Goal: Transaction & Acquisition: Purchase product/service

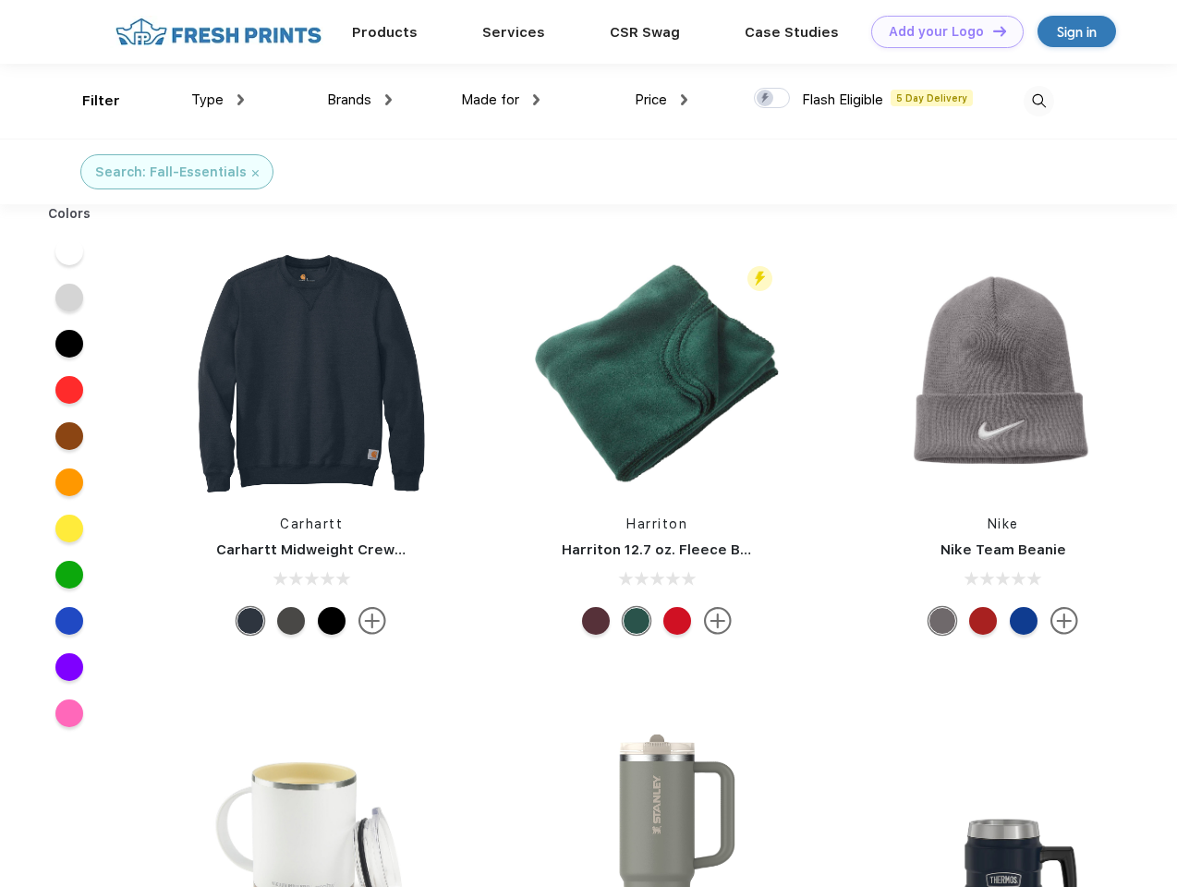
click at [941, 31] on link "Add your Logo Design Tool" at bounding box center [947, 32] width 152 height 32
click at [0, 0] on div "Design Tool" at bounding box center [0, 0] width 0 height 0
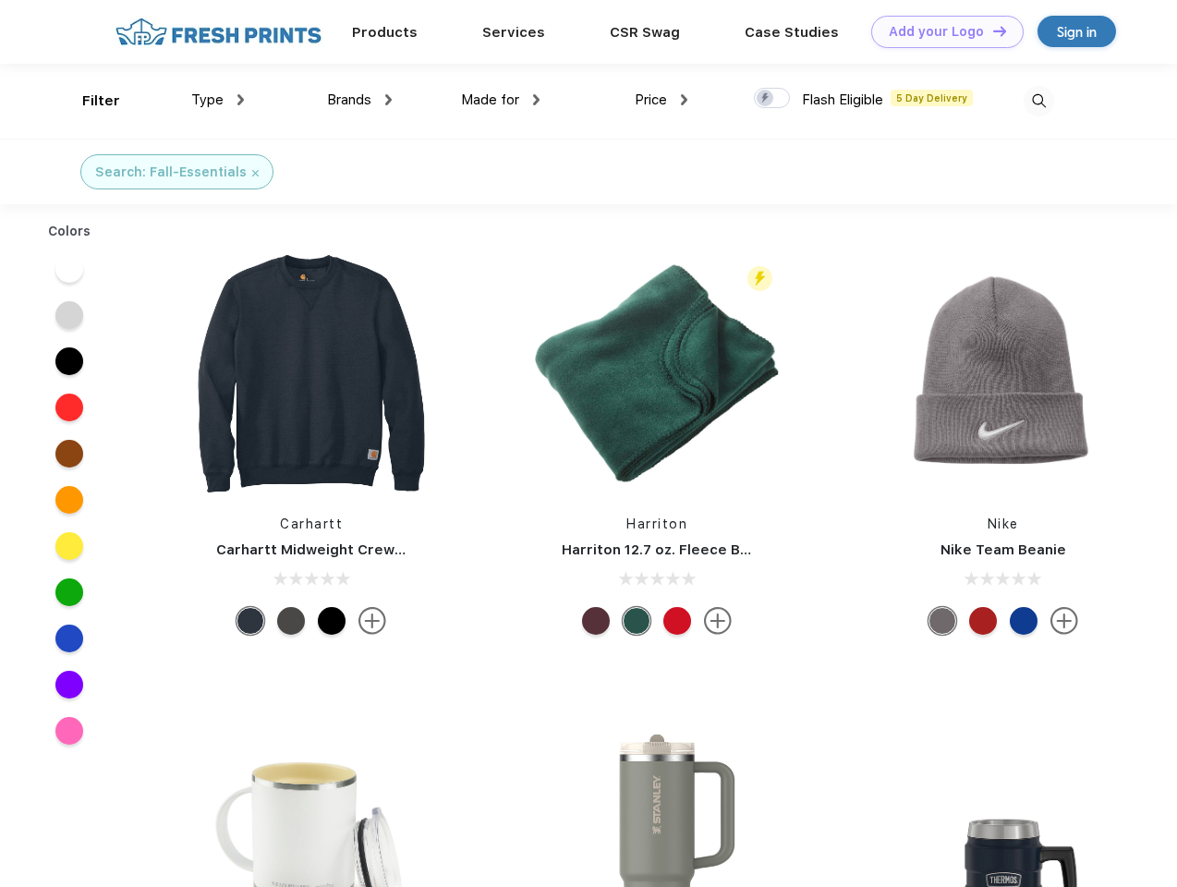
click at [991, 30] on link "Add your Logo Design Tool" at bounding box center [947, 32] width 152 height 32
click at [89, 101] on div "Filter" at bounding box center [101, 101] width 38 height 21
click at [218, 100] on span "Type" at bounding box center [207, 99] width 32 height 17
click at [359, 100] on span "Brands" at bounding box center [349, 99] width 44 height 17
click at [501, 100] on span "Made for" at bounding box center [490, 99] width 58 height 17
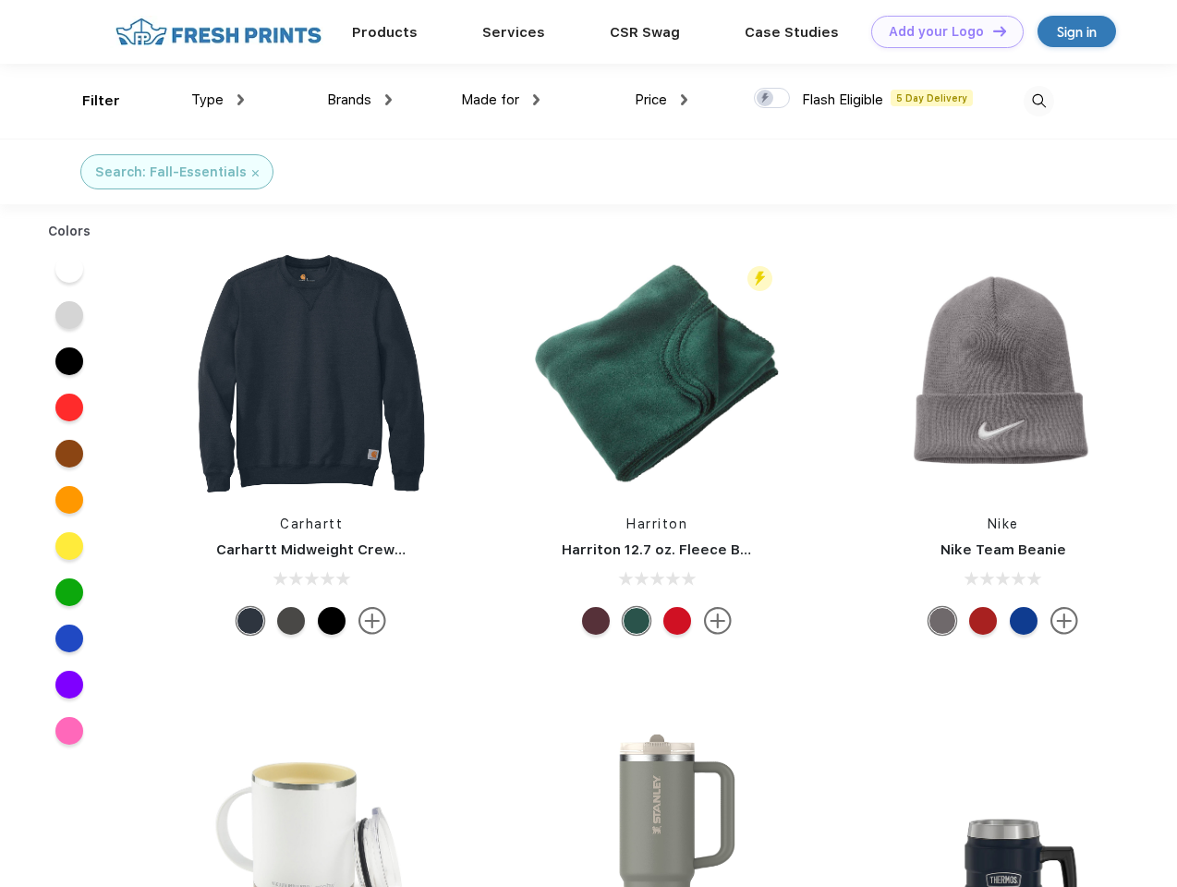
click at [662, 100] on span "Price" at bounding box center [651, 99] width 32 height 17
click at [772, 99] on div at bounding box center [772, 98] width 36 height 20
click at [766, 99] on input "checkbox" at bounding box center [760, 93] width 12 height 12
click at [1039, 101] on img at bounding box center [1039, 101] width 30 height 30
